Goal: Information Seeking & Learning: Compare options

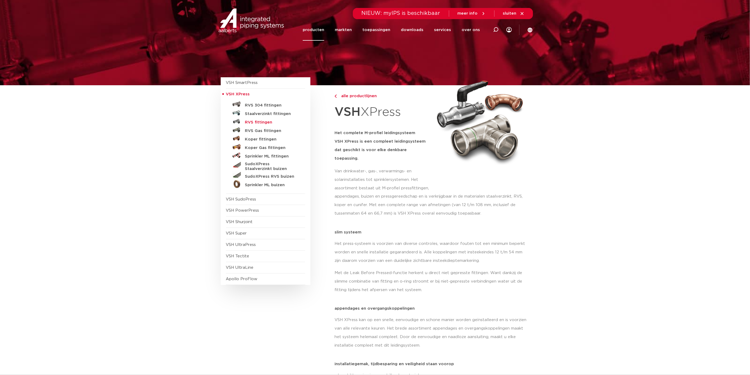
click at [254, 122] on h5 "RVS fittingen" at bounding box center [271, 122] width 53 height 5
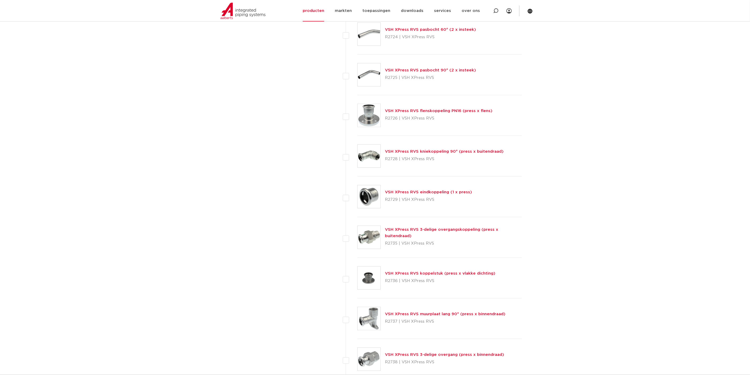
scroll to position [917, 0]
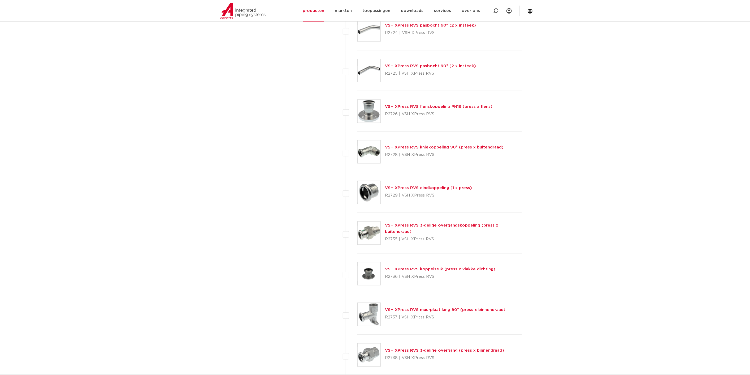
click at [416, 227] on link "VSH XPress RVS 3-delige overgangskoppeling (press x buitendraad)" at bounding box center [441, 228] width 113 height 10
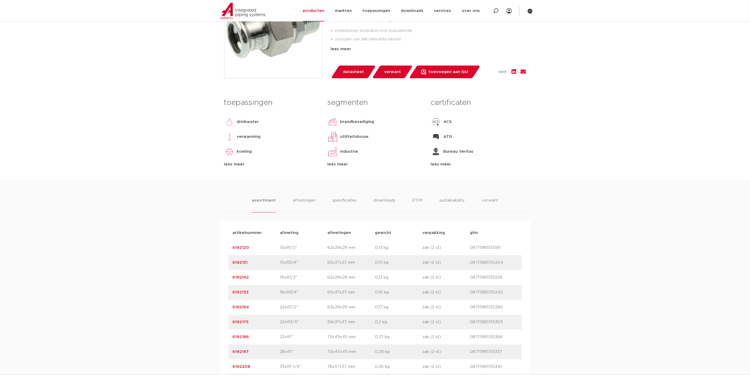
scroll to position [177, 0]
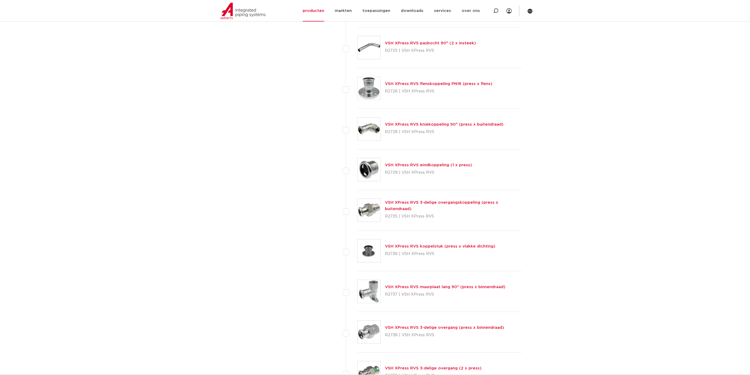
scroll to position [1035, 0]
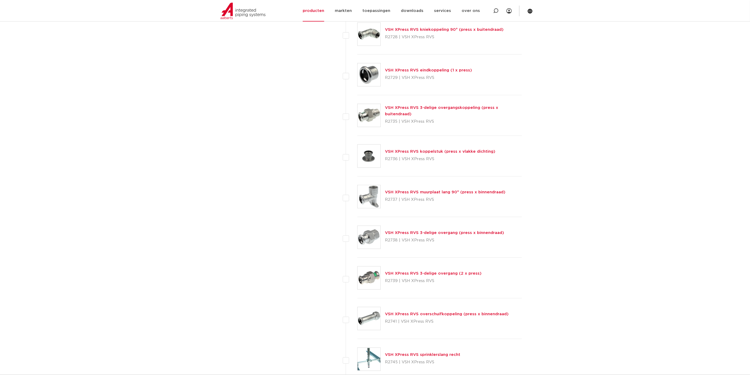
click at [407, 226] on div "VSH XPress RVS 3-delige overgang (press x binnendraad) R2738 | VSH XPress RVS" at bounding box center [440, 237] width 165 height 41
click at [404, 231] on link "VSH XPress RVS 3-delige overgang (press x binnendraad)" at bounding box center [444, 233] width 119 height 4
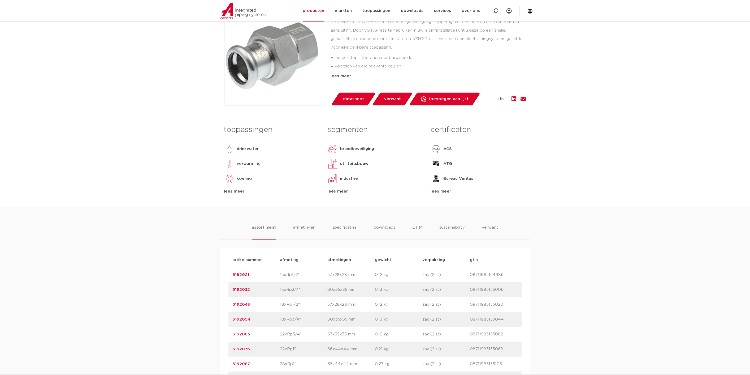
scroll to position [265, 0]
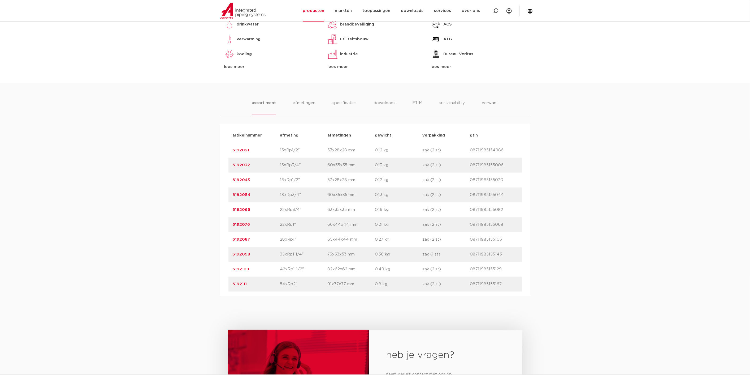
drag, startPoint x: 223, startPoint y: 241, endPoint x: 263, endPoint y: 243, distance: 39.6
click at [263, 243] on div "artikelnummer afmeting afmetingen gewicht verpakking gtin artikelnummer 6192021…" at bounding box center [375, 210] width 311 height 172
copy link "6192087"
click at [306, 259] on div "artikelnummer 6192098 afmeting 35xRp1 1/4" afmetingen 73x53x53 mm gewicht 0,36 …" at bounding box center [376, 254] width 294 height 15
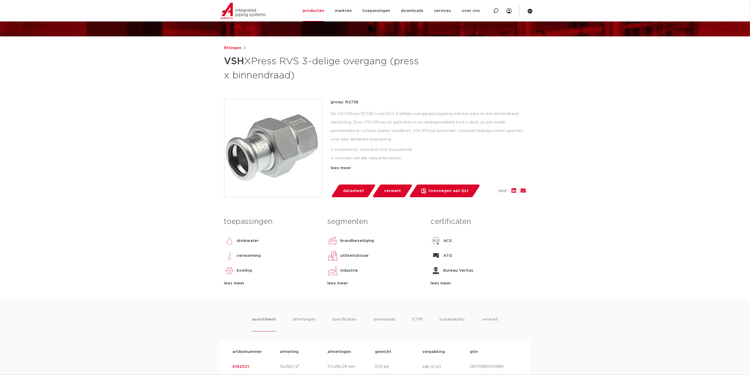
scroll to position [0, 0]
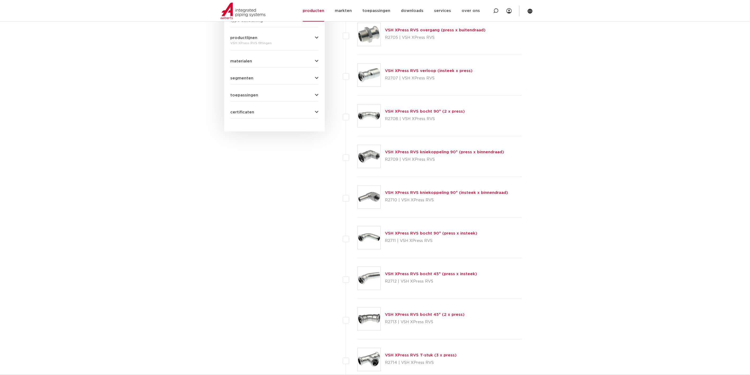
scroll to position [180, 0]
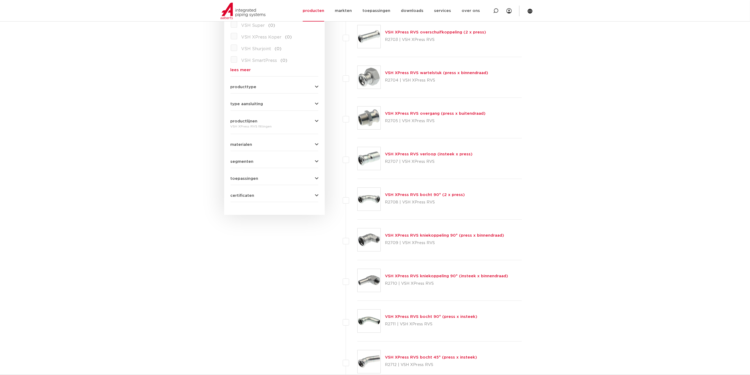
click at [396, 112] on link "VSH XPress RVS overgang (press x buitendraad)" at bounding box center [435, 113] width 101 height 4
